Goal: Use online tool/utility: Utilize a website feature to perform a specific function

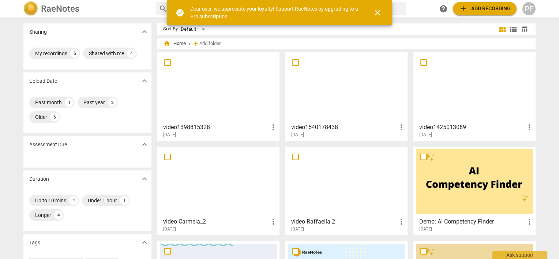
click at [230, 104] on div at bounding box center [218, 87] width 117 height 65
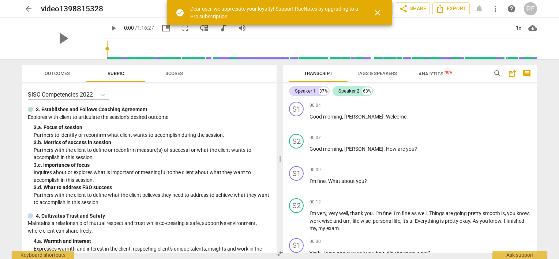
click at [535, 89] on div "Speaker 1 37% Speaker 2 63% S1 play_arrow pause 00:04 + Add competency keyboard…" at bounding box center [410, 168] width 254 height 170
click at [59, 41] on span "play_arrow" at bounding box center [62, 38] width 19 height 19
click at [451, 245] on div "S1 play_arrow pause 00:04 + Add competency keyboard_arrow_right Good morning , …" at bounding box center [410, 176] width 254 height 154
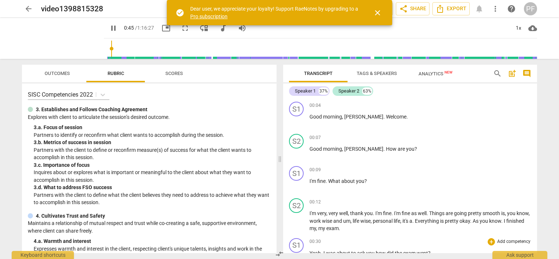
scroll to position [182, 0]
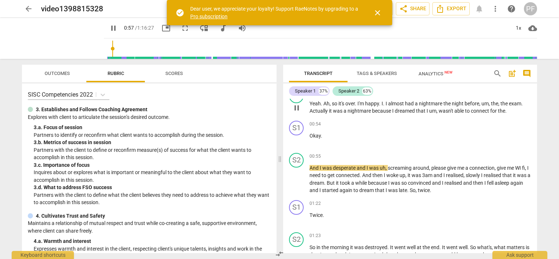
click at [509, 109] on p "Yeah . Ah , so it's over . I'm happy . I . I almost had a nightmare the night b…" at bounding box center [420, 107] width 222 height 15
type input "58"
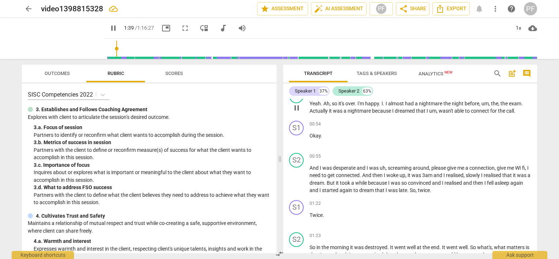
scroll to position [340, 0]
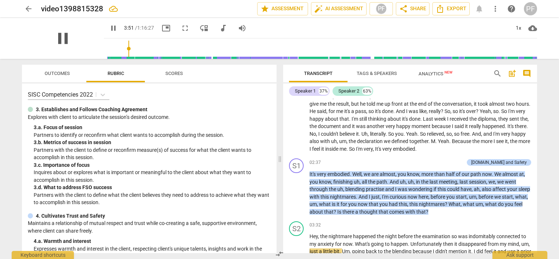
click at [60, 39] on span "pause" at bounding box center [62, 38] width 19 height 19
type input "232"
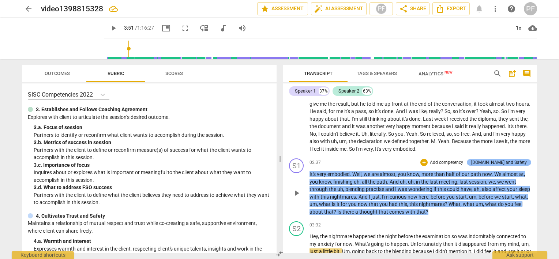
click at [515, 162] on div "[DOMAIN_NAME] and Safety" at bounding box center [499, 162] width 56 height 7
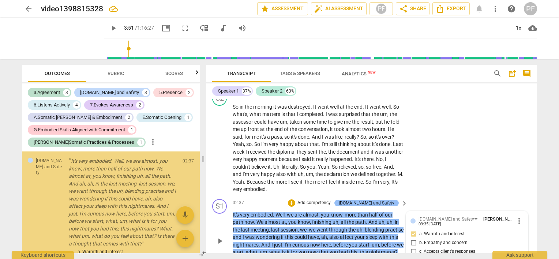
scroll to position [440, 0]
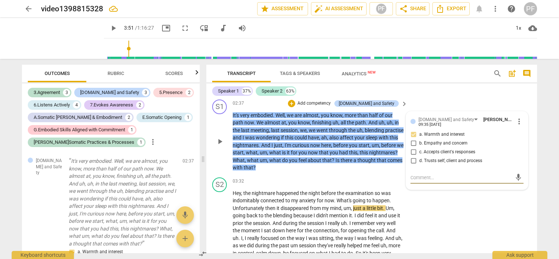
click at [411, 142] on input "b. Empathy and concern" at bounding box center [413, 143] width 12 height 9
checkbox input "true"
